Goal: Obtain resource: Download file/media

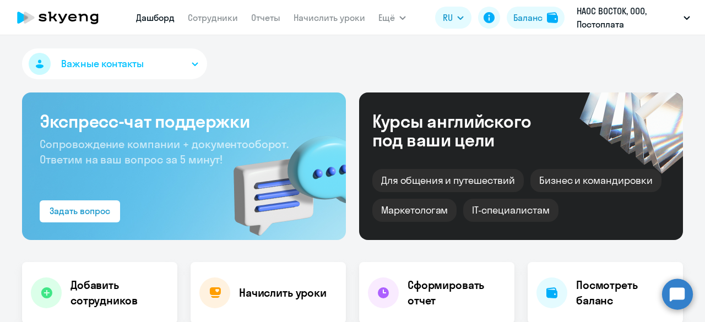
select select "30"
click at [255, 17] on link "Отчеты" at bounding box center [265, 17] width 29 height 11
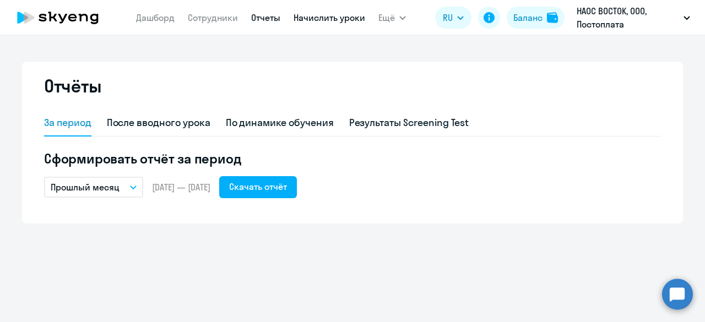
click at [330, 21] on link "Начислить уроки" at bounding box center [329, 17] width 72 height 11
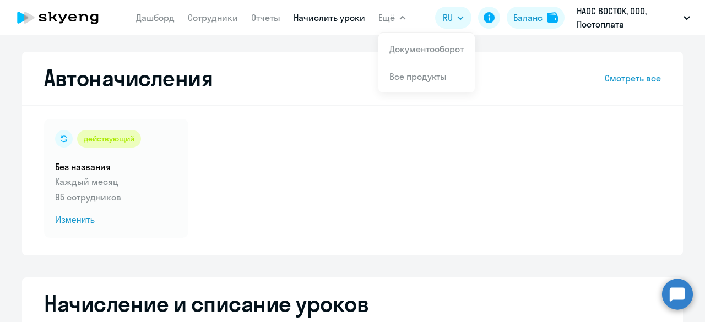
select select "10"
click at [411, 47] on link "Документооборот" at bounding box center [426, 48] width 74 height 11
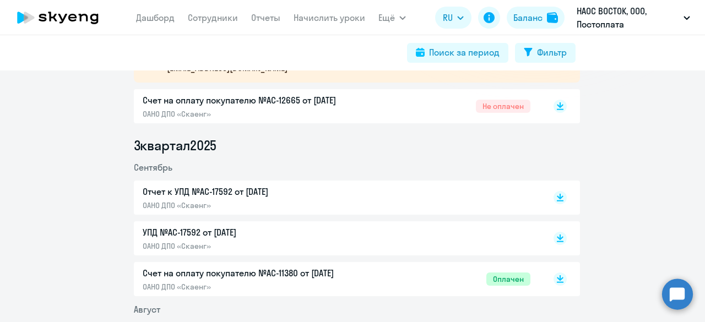
scroll to position [293, 0]
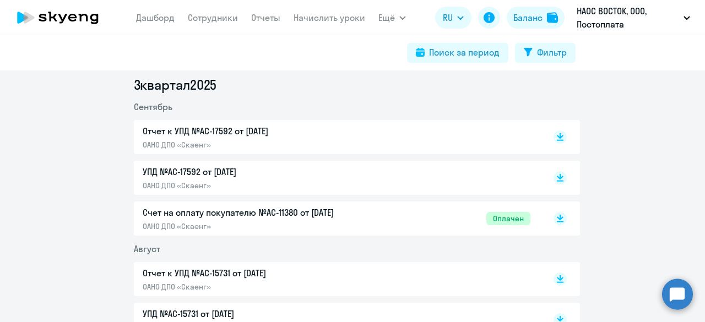
click at [230, 138] on div "Отчет к УПД №AC-17592 от [DATE] ОАНО ДПО «Скаенг»" at bounding box center [258, 136] width 231 height 25
click at [361, 177] on p "УПД №AC-17592 от [DATE]" at bounding box center [258, 171] width 231 height 13
